Goal: Transaction & Acquisition: Purchase product/service

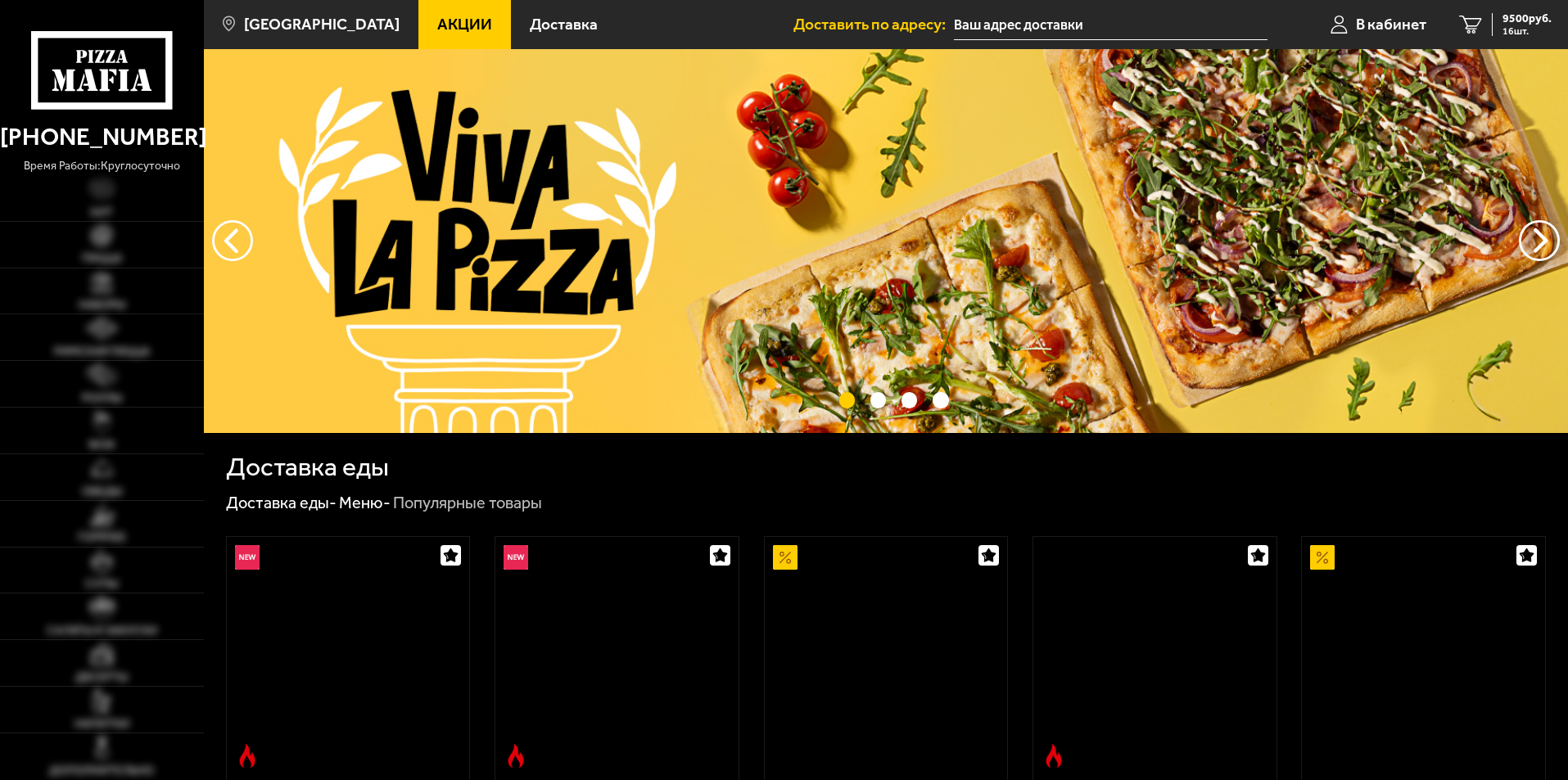
click at [1510, 27] on span "16 шт." at bounding box center [1527, 31] width 49 height 10
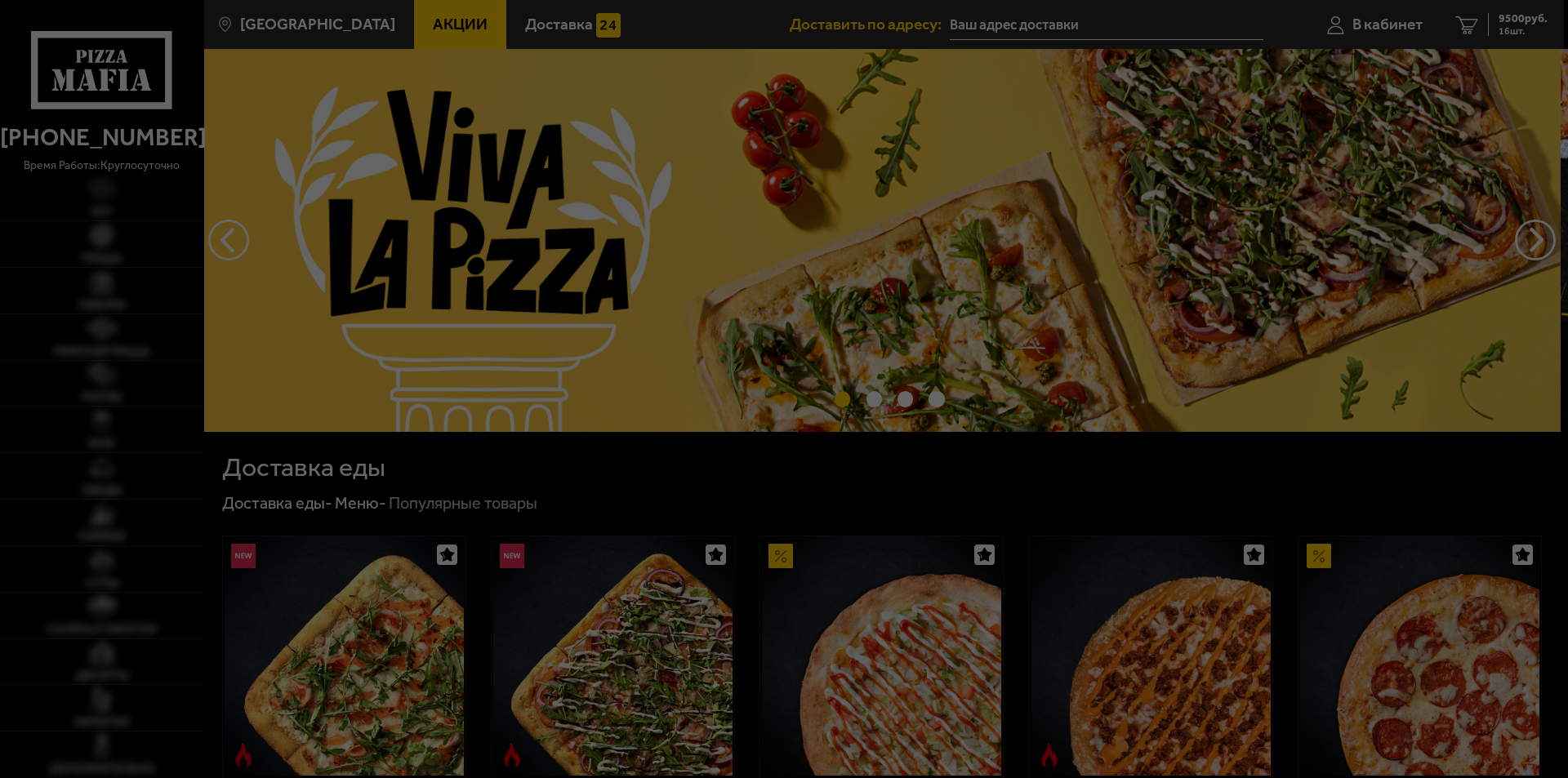
type input "[STREET_ADDRESS]"
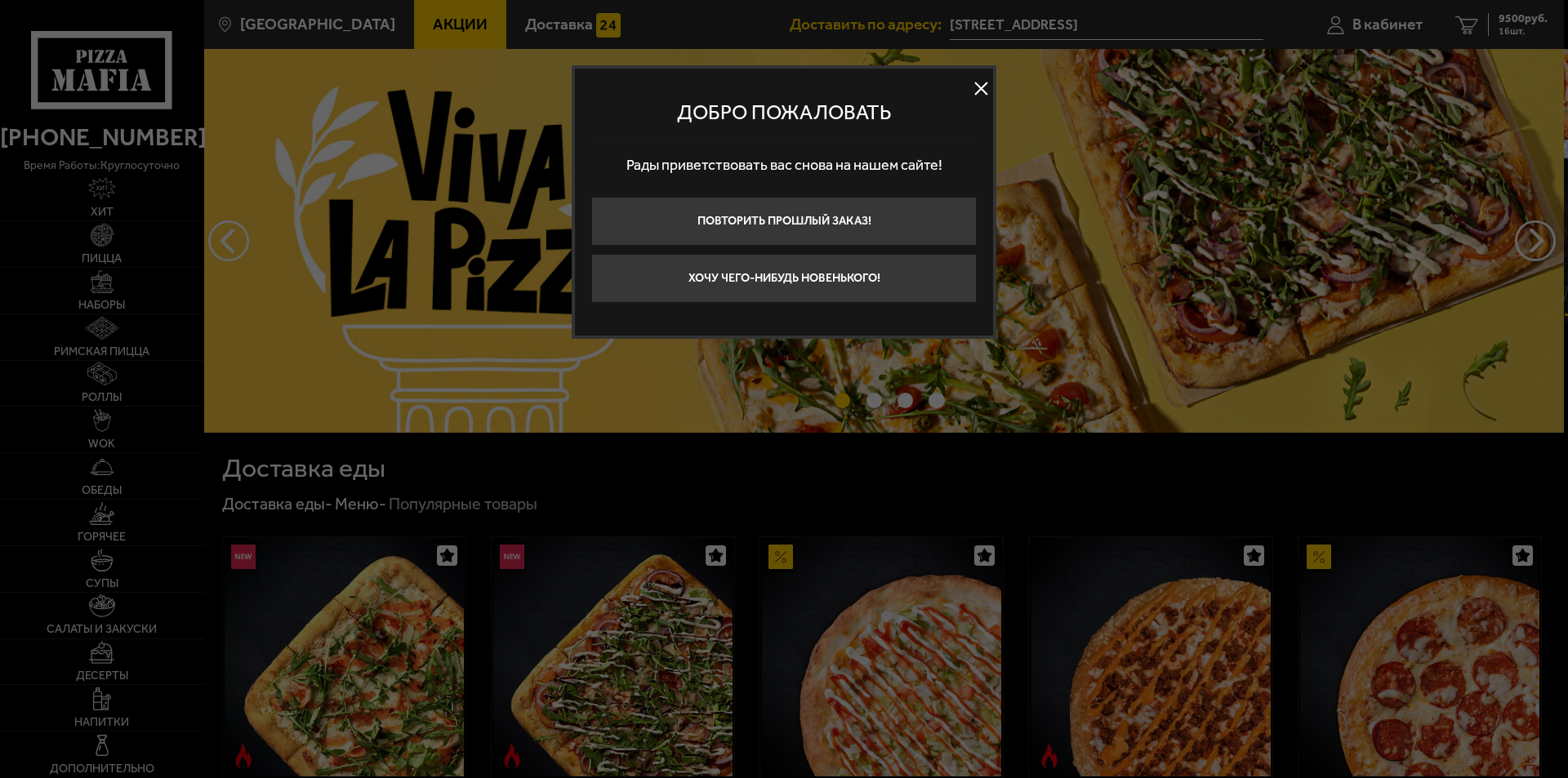
click at [976, 84] on button at bounding box center [981, 89] width 25 height 25
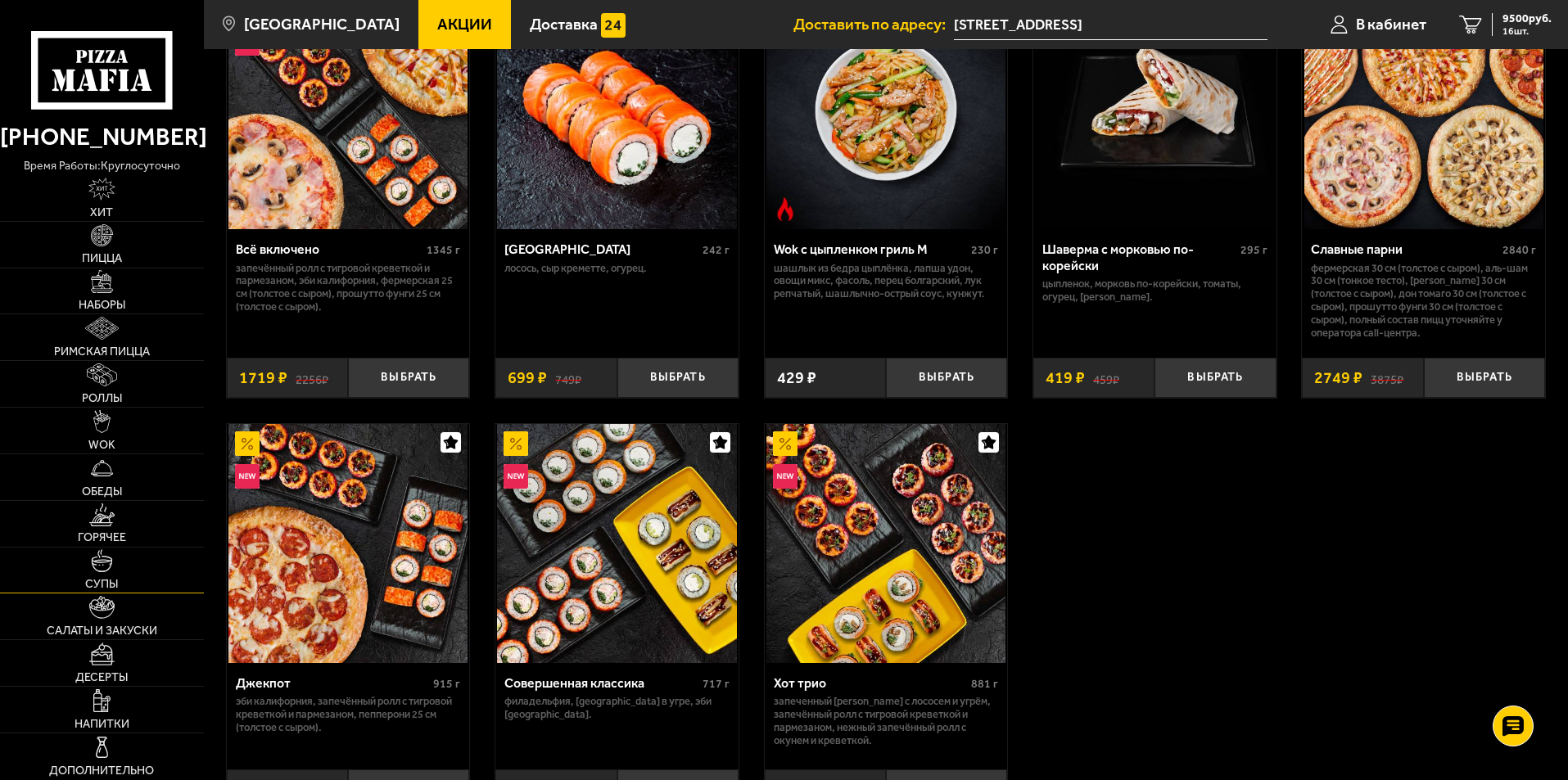
scroll to position [982, 0]
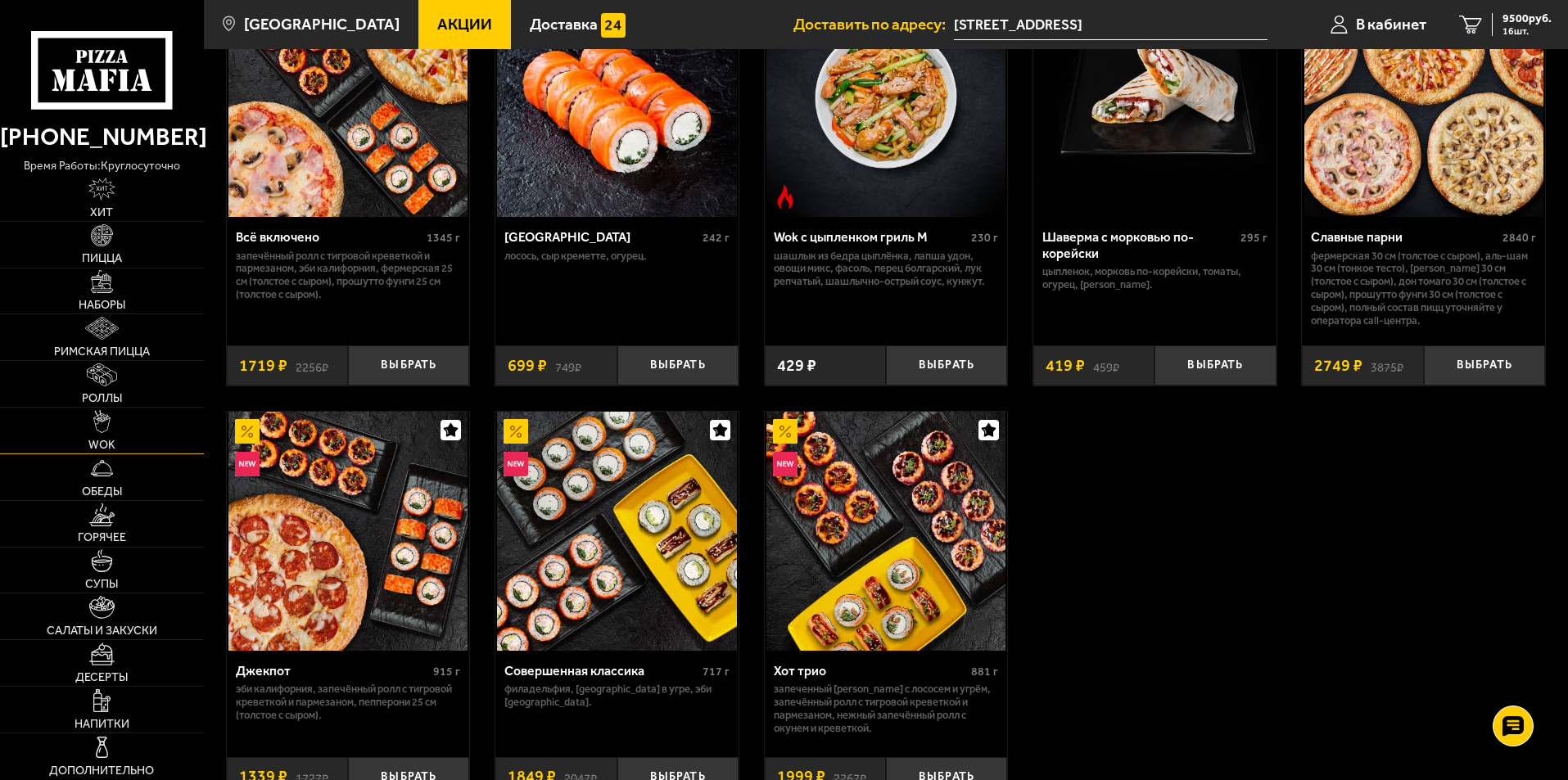
click at [99, 443] on span "WOK" at bounding box center [102, 445] width 27 height 11
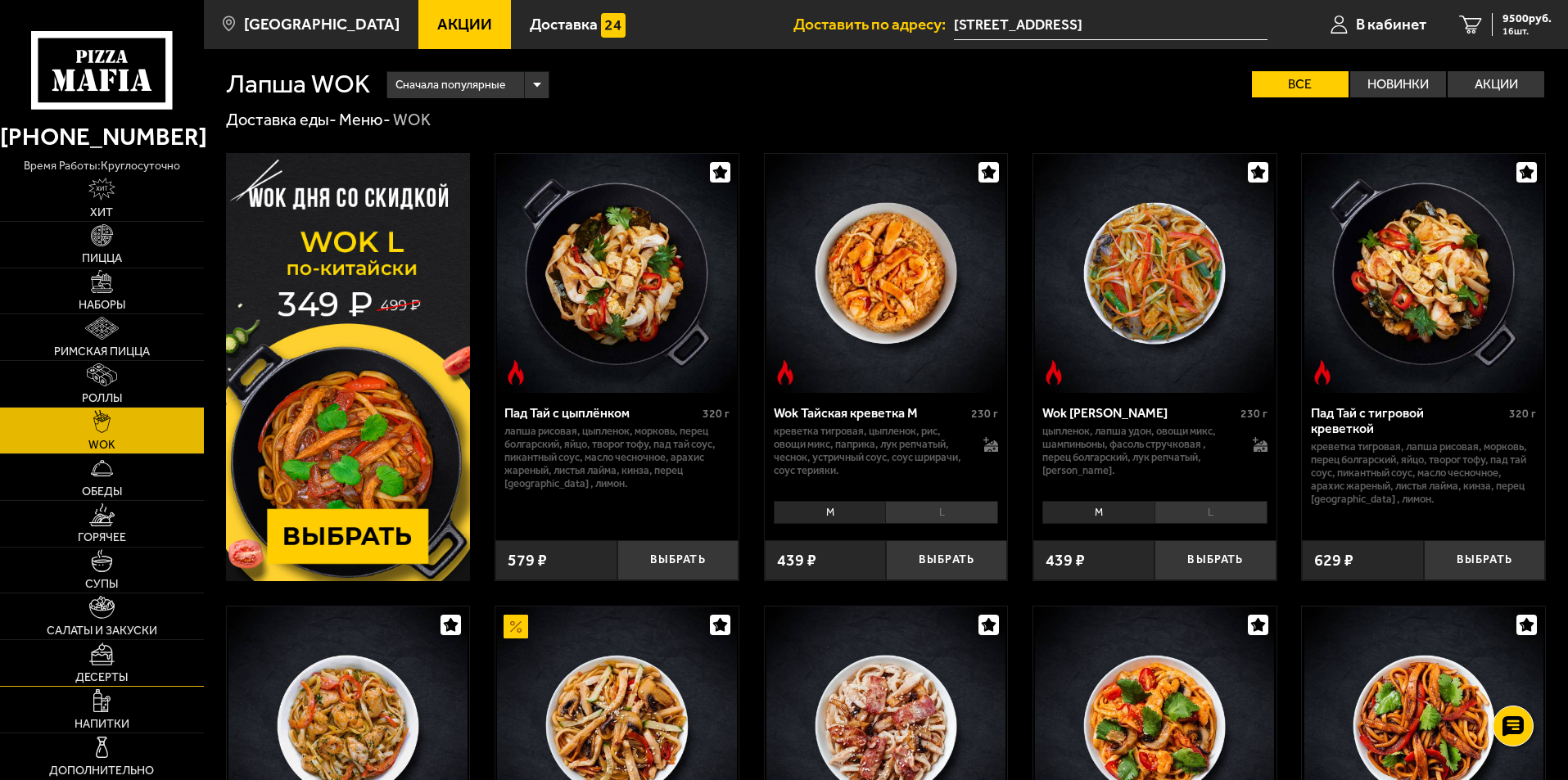
click at [110, 682] on span "Десерты" at bounding box center [101, 678] width 52 height 11
